Goal: Book appointment/travel/reservation

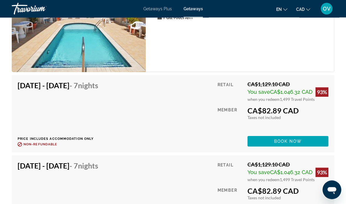
scroll to position [1153, 0]
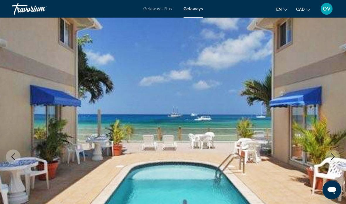
click at [197, 11] on span "Getaways" at bounding box center [193, 8] width 19 height 5
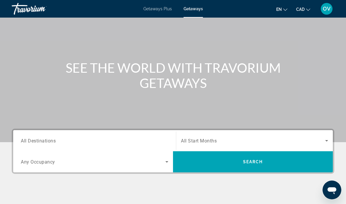
click at [37, 139] on span "All Destinations" at bounding box center [38, 141] width 35 height 6
click at [37, 139] on input "Destination All Destinations" at bounding box center [95, 141] width 148 height 7
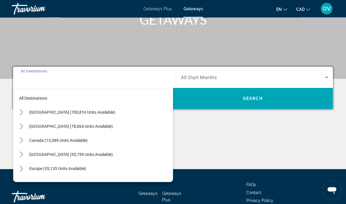
scroll to position [111, 0]
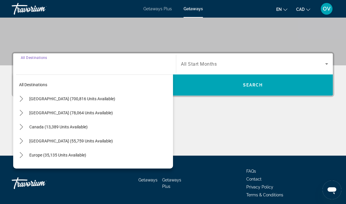
click at [40, 142] on span "[GEOGRAPHIC_DATA] (55,759 units available)" at bounding box center [71, 141] width 84 height 5
type input "**********"
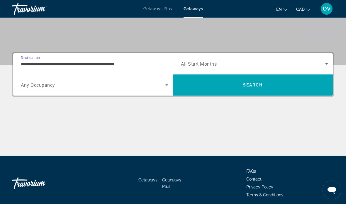
click at [262, 95] on span "Search" at bounding box center [253, 84] width 160 height 21
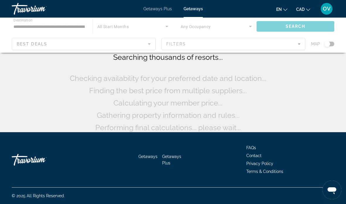
scroll to position [12, 0]
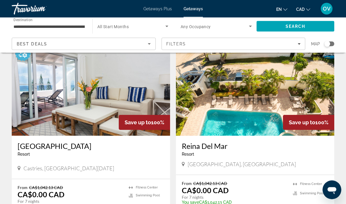
scroll to position [1106, 0]
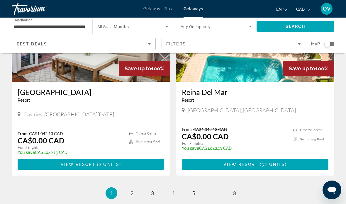
click at [131, 157] on span "Main content" at bounding box center [91, 164] width 147 height 14
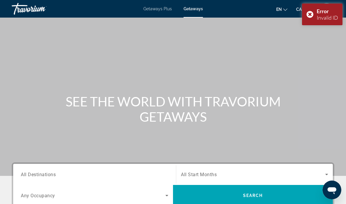
click at [310, 15] on div "Error Invalid ID" at bounding box center [322, 15] width 40 height 22
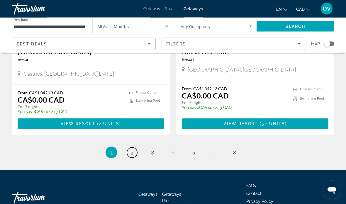
click at [136, 148] on link "page 2" at bounding box center [132, 153] width 10 height 10
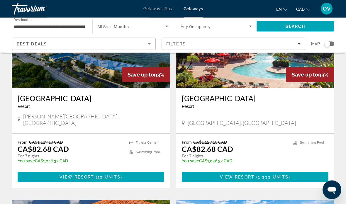
scroll to position [280, 0]
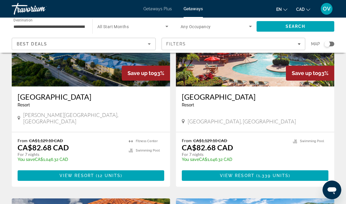
click at [136, 170] on span "Main content" at bounding box center [91, 176] width 147 height 14
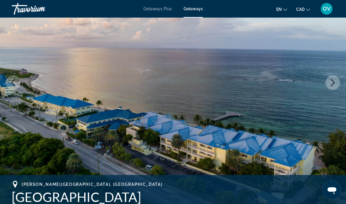
scroll to position [76, 0]
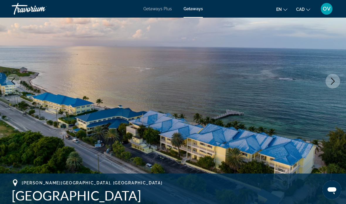
click at [333, 81] on icon "Next image" at bounding box center [332, 81] width 7 height 7
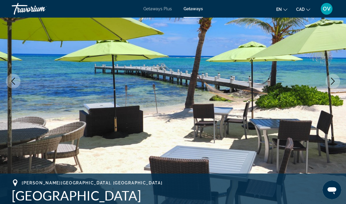
click at [328, 81] on button "Next image" at bounding box center [333, 81] width 15 height 15
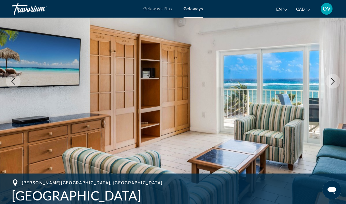
click at [335, 76] on button "Next image" at bounding box center [333, 81] width 15 height 15
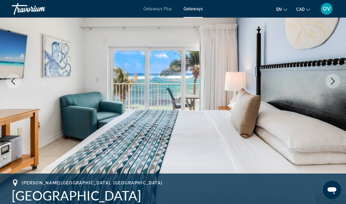
click at [330, 83] on icon "Next image" at bounding box center [332, 81] width 7 height 7
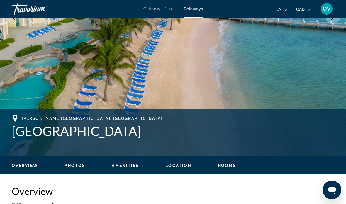
scroll to position [0, 0]
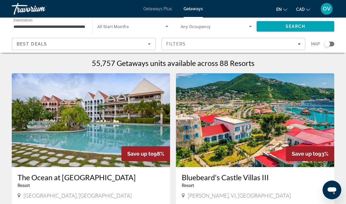
click at [40, 26] on input "**********" at bounding box center [48, 26] width 71 height 7
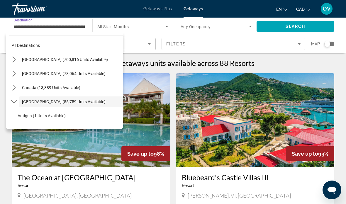
scroll to position [21, 0]
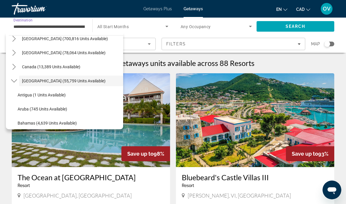
click at [85, 79] on span "[GEOGRAPHIC_DATA] (55,759 units available)" at bounding box center [64, 81] width 84 height 5
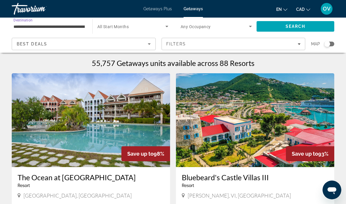
click at [136, 30] on span "Search widget" at bounding box center [131, 26] width 68 height 7
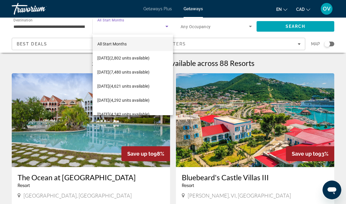
click at [19, 26] on div at bounding box center [173, 102] width 346 height 204
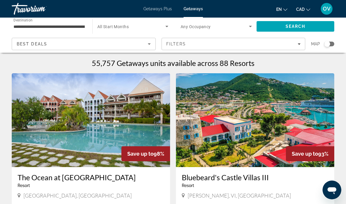
click at [24, 28] on input "**********" at bounding box center [48, 26] width 71 height 7
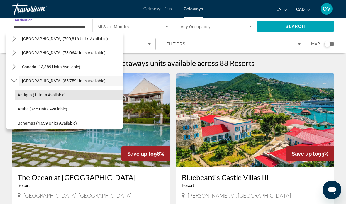
click at [43, 93] on span "Antigua (1 units available)" at bounding box center [42, 95] width 48 height 5
type input "**********"
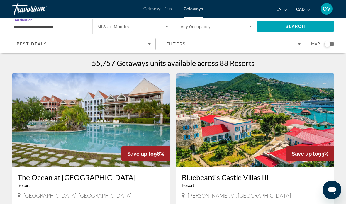
click at [301, 25] on span "Search" at bounding box center [296, 26] width 20 height 5
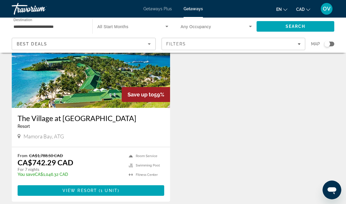
scroll to position [87, 0]
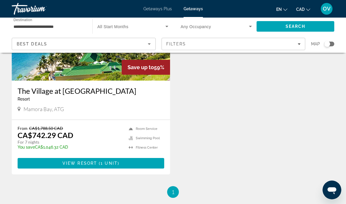
click at [115, 162] on span "1 unit" at bounding box center [109, 163] width 17 height 5
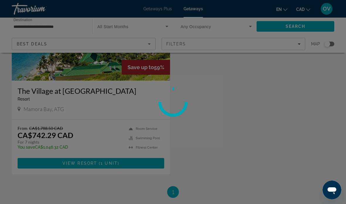
scroll to position [0, 0]
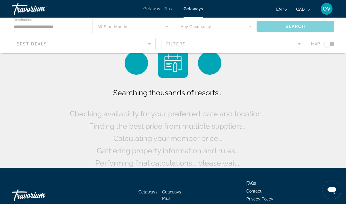
click at [29, 30] on div "Main content" at bounding box center [173, 35] width 346 height 35
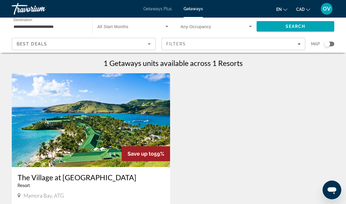
click at [27, 26] on input "**********" at bounding box center [48, 26] width 71 height 7
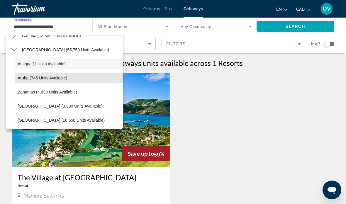
scroll to position [55, 0]
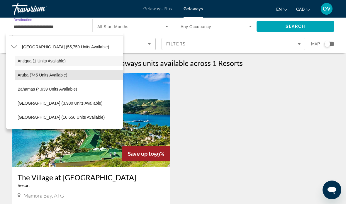
click at [32, 74] on span "Aruba (745 units available)" at bounding box center [43, 75] width 50 height 5
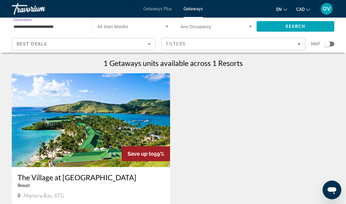
click at [297, 32] on span "Search" at bounding box center [296, 26] width 78 height 14
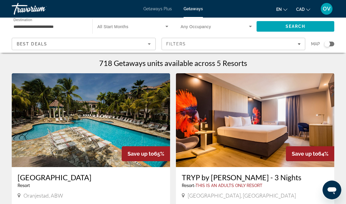
click at [44, 29] on input "**********" at bounding box center [48, 26] width 71 height 7
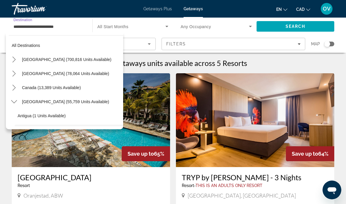
scroll to position [49, 0]
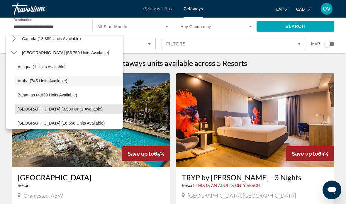
click at [67, 111] on span "[GEOGRAPHIC_DATA] (3,980 units available)" at bounding box center [60, 109] width 85 height 5
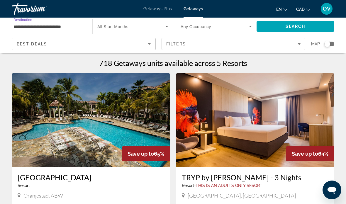
click at [296, 31] on span "Search" at bounding box center [296, 26] width 78 height 14
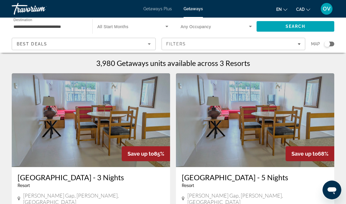
click at [28, 29] on input "**********" at bounding box center [48, 26] width 71 height 7
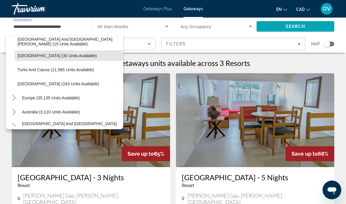
scroll to position [216, 0]
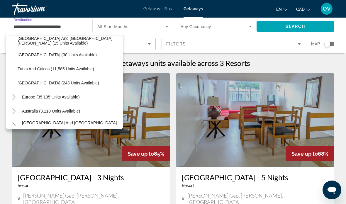
click at [26, 82] on span "[GEOGRAPHIC_DATA] (243 units available)" at bounding box center [59, 83] width 82 height 5
type input "**********"
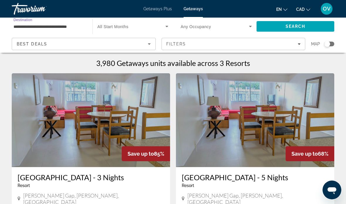
click at [303, 29] on span "Search" at bounding box center [296, 26] width 78 height 14
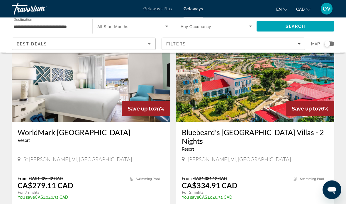
scroll to position [453, 0]
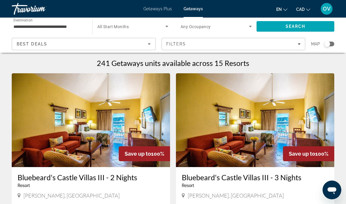
click at [43, 29] on input "**********" at bounding box center [48, 26] width 71 height 7
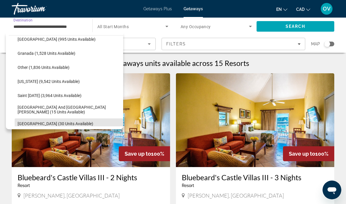
scroll to position [146, 0]
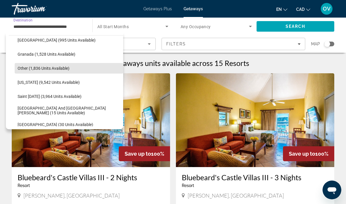
click at [31, 70] on span "Other (1,836 units available)" at bounding box center [44, 68] width 52 height 5
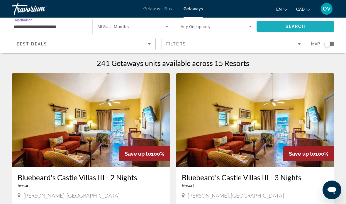
click at [296, 25] on span "Search" at bounding box center [296, 26] width 20 height 5
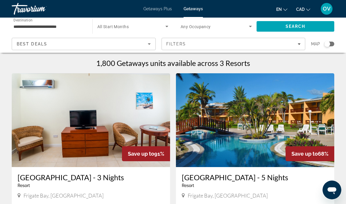
click at [27, 28] on input "**********" at bounding box center [48, 26] width 71 height 7
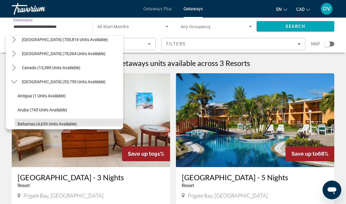
scroll to position [20, 0]
click at [46, 84] on span "Select destination: Caribbean & Atlantic Islands (55,759 units available)" at bounding box center [71, 82] width 104 height 14
type input "**********"
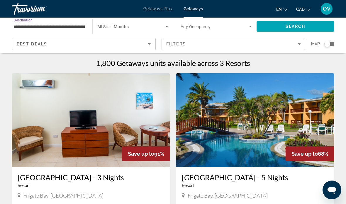
click at [137, 23] on span "Search widget" at bounding box center [131, 26] width 68 height 7
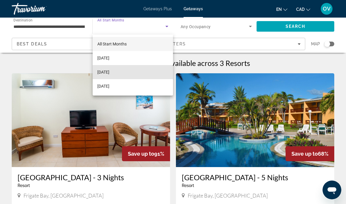
click at [133, 73] on mat-option "[DATE]" at bounding box center [133, 72] width 80 height 14
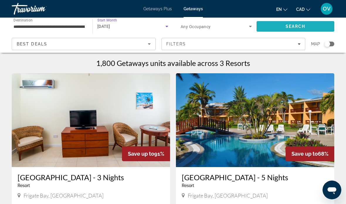
click at [302, 30] on span "Search" at bounding box center [296, 26] width 78 height 14
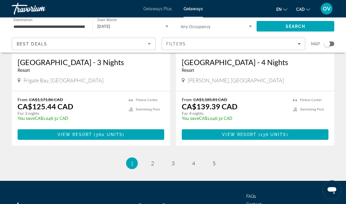
scroll to position [1138, 0]
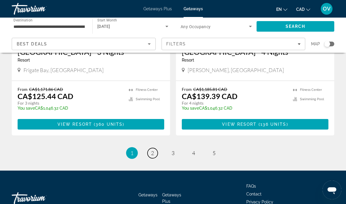
click at [155, 148] on link "page 2" at bounding box center [153, 153] width 10 height 10
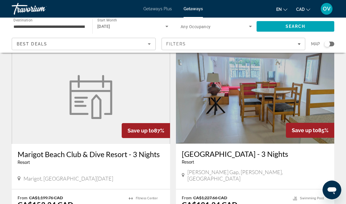
scroll to position [36, 0]
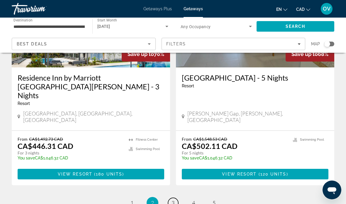
click at [174, 198] on link "page 3" at bounding box center [173, 203] width 10 height 10
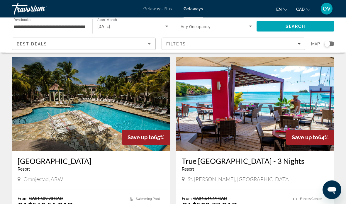
scroll to position [450, 0]
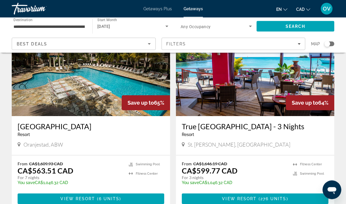
click at [145, 197] on span "Main content" at bounding box center [91, 199] width 147 height 14
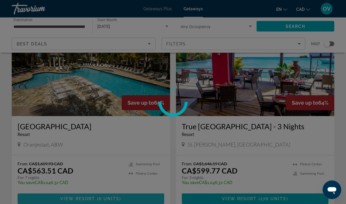
scroll to position [450, 0]
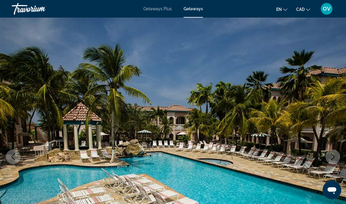
click at [157, 10] on span "Getaways Plus" at bounding box center [157, 8] width 28 height 5
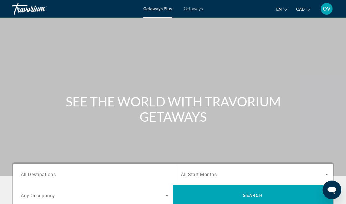
click at [121, 172] on input "Destination All Destinations" at bounding box center [95, 174] width 148 height 7
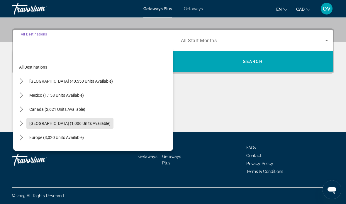
scroll to position [134, 0]
click at [91, 124] on span "[GEOGRAPHIC_DATA] (1,006 units available)" at bounding box center [69, 123] width 81 height 5
type input "**********"
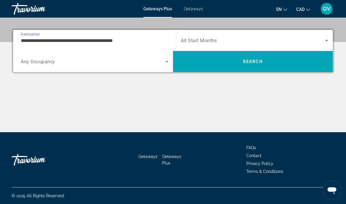
click at [231, 41] on span "Search widget" at bounding box center [253, 40] width 144 height 7
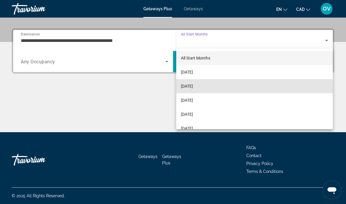
click at [211, 87] on mat-option "[DATE]" at bounding box center [254, 86] width 157 height 14
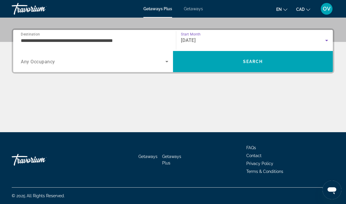
click at [246, 64] on span "Search" at bounding box center [253, 61] width 20 height 5
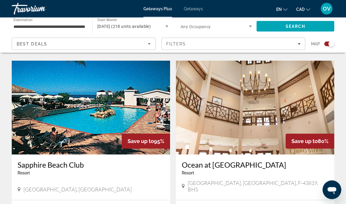
scroll to position [808, 0]
click at [151, 111] on img "Main content" at bounding box center [91, 108] width 158 height 94
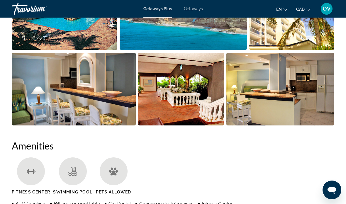
scroll to position [439, 0]
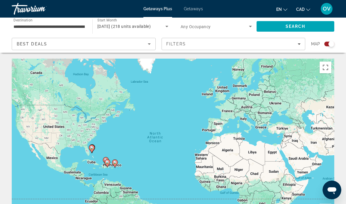
click at [160, 23] on div "[DATE] (218 units available)" at bounding box center [131, 26] width 68 height 7
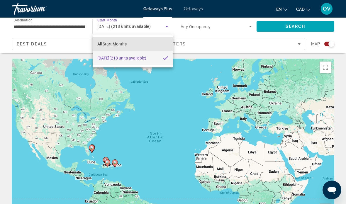
click at [120, 45] on span "All Start Months" at bounding box center [111, 44] width 29 height 5
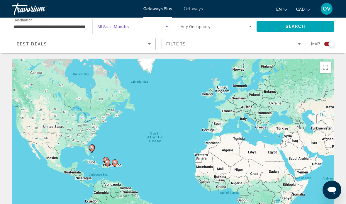
click at [114, 29] on span "Search widget" at bounding box center [131, 26] width 68 height 7
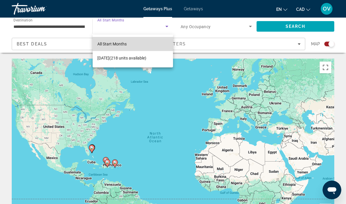
click at [115, 43] on span "All Start Months" at bounding box center [111, 44] width 29 height 5
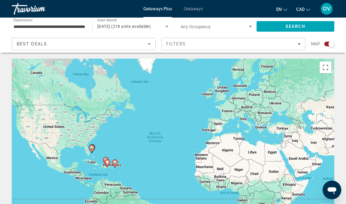
click at [165, 26] on icon "Search widget" at bounding box center [166, 26] width 7 height 7
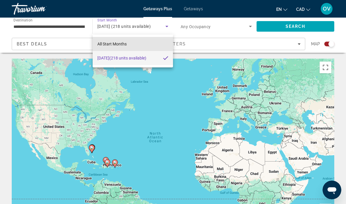
click at [150, 43] on mat-option "All Start Months" at bounding box center [133, 44] width 80 height 14
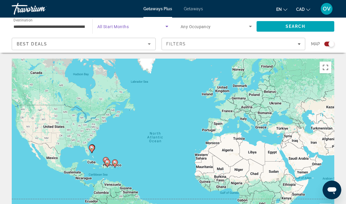
click at [297, 26] on span "Search" at bounding box center [296, 26] width 20 height 5
click at [165, 30] on icon "Search widget" at bounding box center [166, 26] width 7 height 7
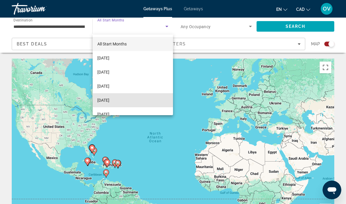
scroll to position [32, 0]
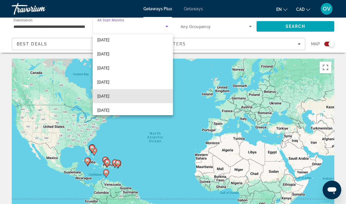
click at [129, 97] on mat-option "[DATE]" at bounding box center [133, 96] width 80 height 14
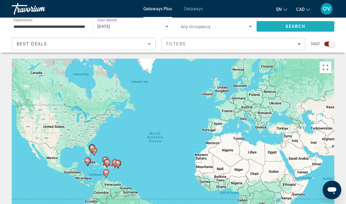
click at [282, 29] on span "Search" at bounding box center [296, 26] width 78 height 14
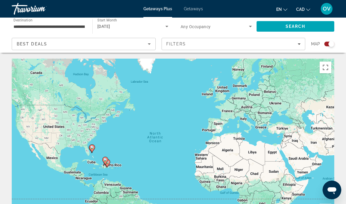
click at [194, 11] on span "Getaways" at bounding box center [193, 8] width 19 height 5
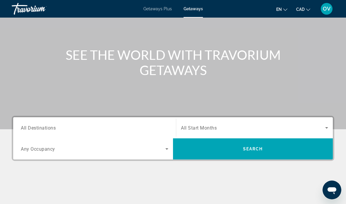
click at [108, 131] on input "Destination All Destinations" at bounding box center [95, 128] width 148 height 7
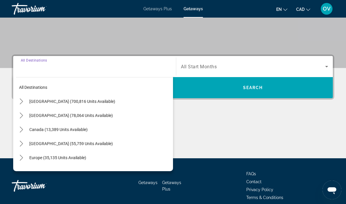
scroll to position [111, 0]
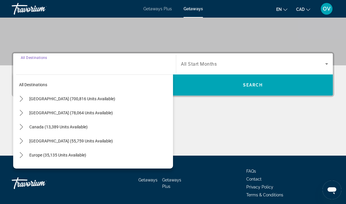
click at [108, 142] on span "[GEOGRAPHIC_DATA] (55,759 units available)" at bounding box center [71, 141] width 84 height 5
type input "**********"
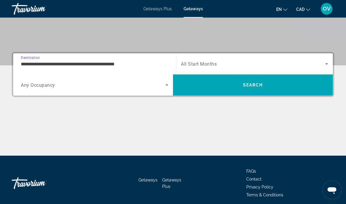
click at [214, 67] on div "Search widget" at bounding box center [254, 64] width 147 height 16
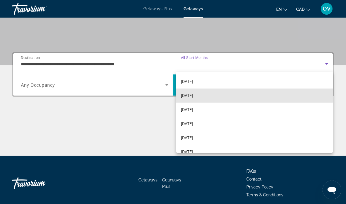
scroll to position [44, 0]
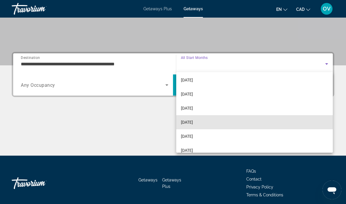
click at [193, 120] on span "[DATE]" at bounding box center [187, 122] width 12 height 7
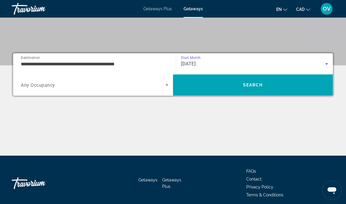
click at [237, 85] on span "Search" at bounding box center [253, 85] width 160 height 14
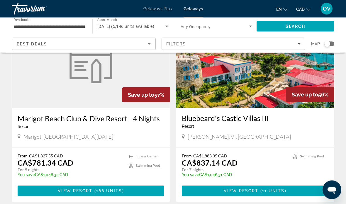
scroll to position [1078, 0]
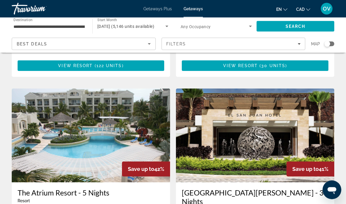
scroll to position [633, 0]
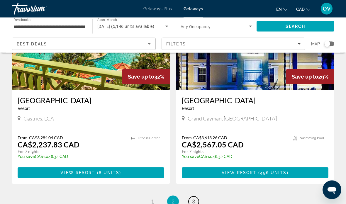
click at [195, 197] on link "page 3" at bounding box center [194, 202] width 10 height 10
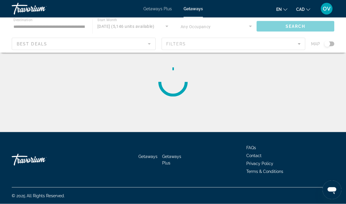
scroll to position [23, 0]
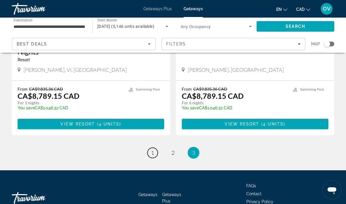
click at [149, 148] on link "page 1" at bounding box center [153, 153] width 10 height 10
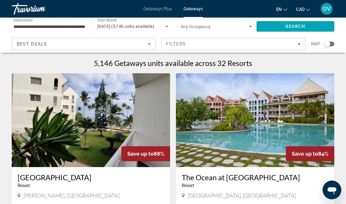
click at [169, 27] on icon "Search widget" at bounding box center [166, 26] width 7 height 7
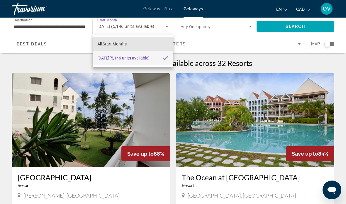
click at [131, 47] on mat-option "All Start Months" at bounding box center [133, 44] width 80 height 14
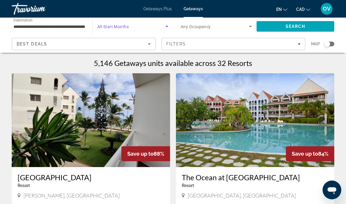
click at [296, 30] on span "Search" at bounding box center [296, 26] width 78 height 14
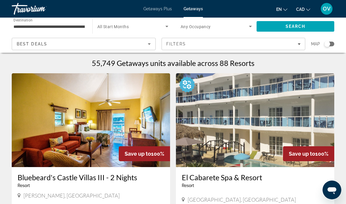
click at [167, 26] on icon "Search widget" at bounding box center [166, 26] width 7 height 7
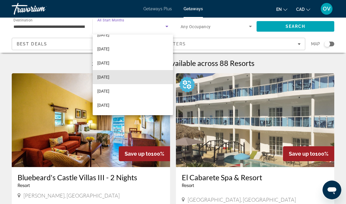
scroll to position [24, 0]
click at [135, 78] on mat-option "[DATE]" at bounding box center [133, 77] width 80 height 14
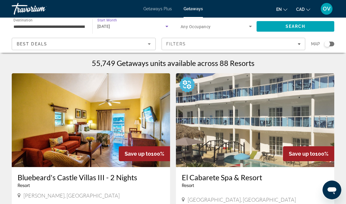
click at [287, 27] on span "Search" at bounding box center [296, 26] width 20 height 5
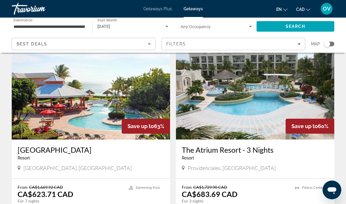
scroll to position [1118, 0]
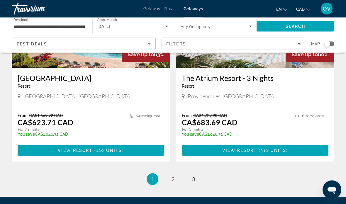
click at [174, 176] on span "2" at bounding box center [173, 179] width 3 height 6
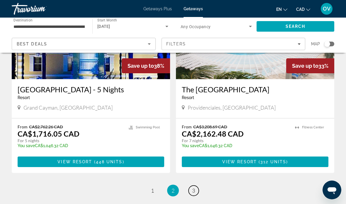
click at [194, 187] on span "3" at bounding box center [193, 190] width 3 height 6
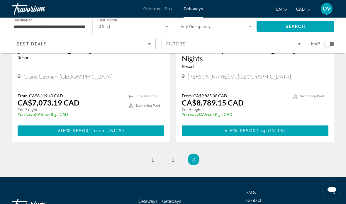
scroll to position [765, 0]
